Goal: Find contact information: Find contact information

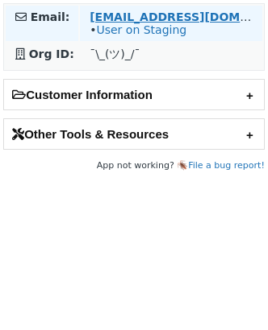
click at [115, 15] on strong "[EMAIL_ADDRESS][DOMAIN_NAME]" at bounding box center [199, 16] width 220 height 13
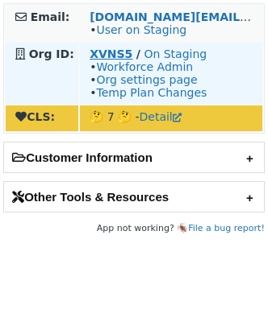
click at [92, 55] on strong "XVNS5" at bounding box center [110, 54] width 43 height 13
click at [93, 51] on strong "XVNS5" at bounding box center [110, 54] width 43 height 13
click at [109, 51] on strong "XVNS5" at bounding box center [110, 54] width 43 height 13
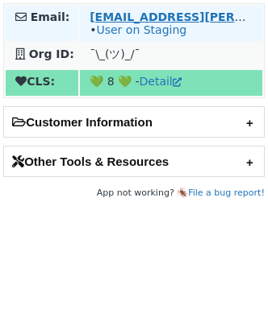
click at [150, 17] on strong "[EMAIL_ADDRESS][PERSON_NAME][DOMAIN_NAME]" at bounding box center [251, 16] width 325 height 13
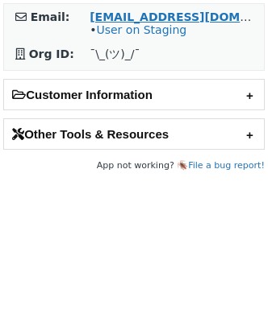
click at [110, 15] on strong "[EMAIL_ADDRESS][DOMAIN_NAME]" at bounding box center [199, 16] width 220 height 13
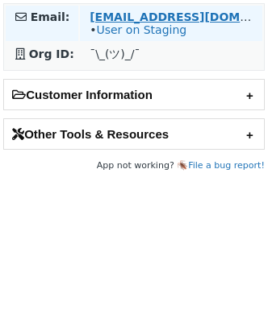
click at [129, 18] on strong "[EMAIL_ADDRESS][DOMAIN_NAME]" at bounding box center [199, 16] width 220 height 13
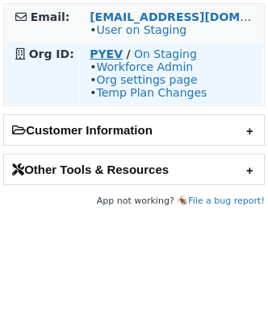
click at [102, 55] on strong "PYEV" at bounding box center [105, 54] width 33 height 13
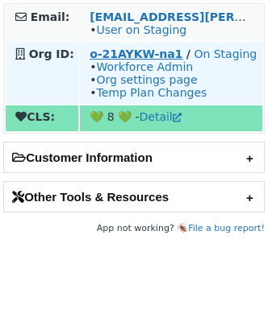
click at [118, 51] on strong "o-21AYKW-na1" at bounding box center [135, 54] width 93 height 13
